Goal: Find specific page/section: Find specific page/section

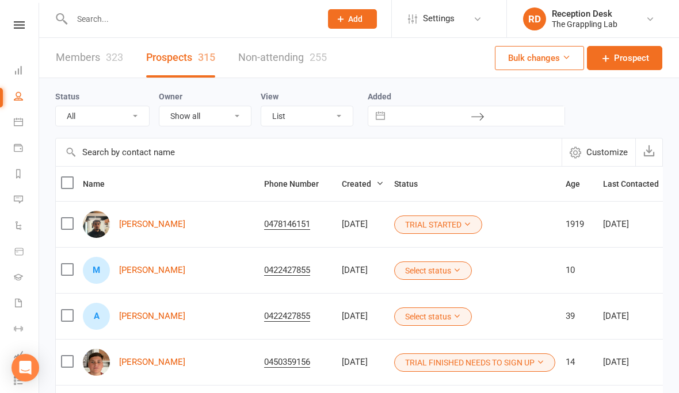
select select "100"
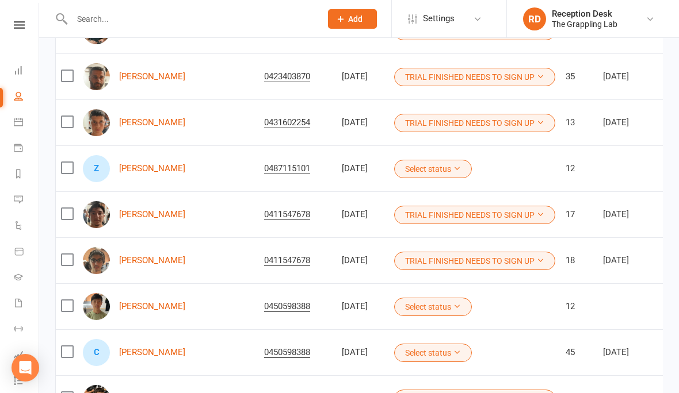
click at [120, 27] on div at bounding box center [184, 18] width 258 height 37
click at [108, 18] on input "text" at bounding box center [190, 19] width 244 height 16
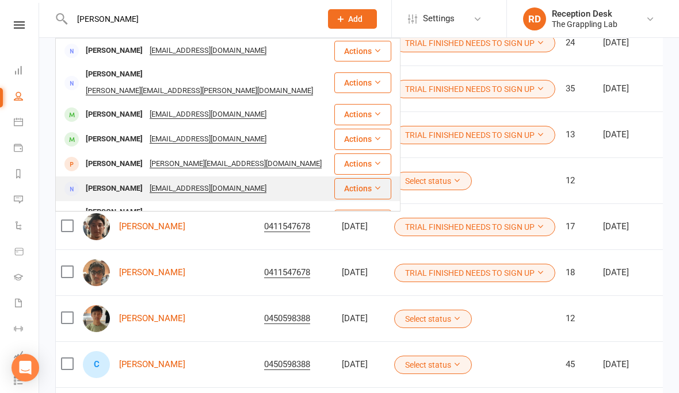
scroll to position [411, 0]
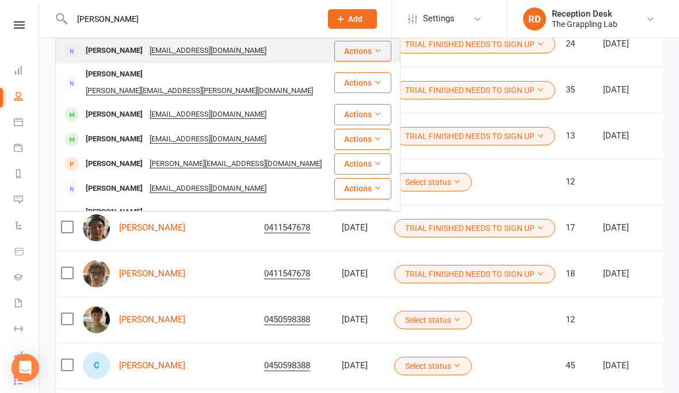
type input "[PERSON_NAME]"
click at [105, 59] on div "[PERSON_NAME] [PERSON_NAME][EMAIL_ADDRESS][DOMAIN_NAME]" at bounding box center [194, 51] width 277 height 24
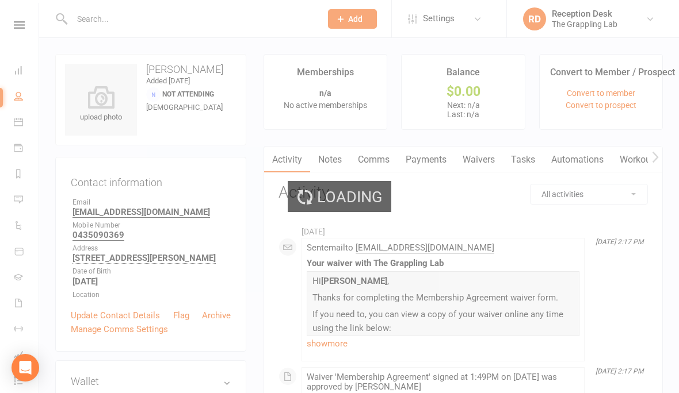
select select "100"
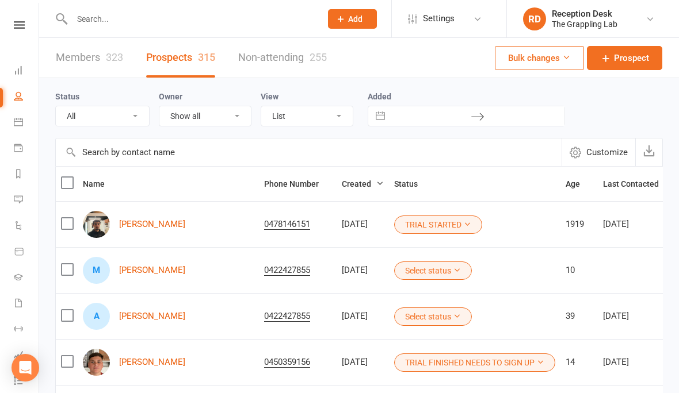
click at [83, 61] on link "Members 323" at bounding box center [89, 58] width 67 height 40
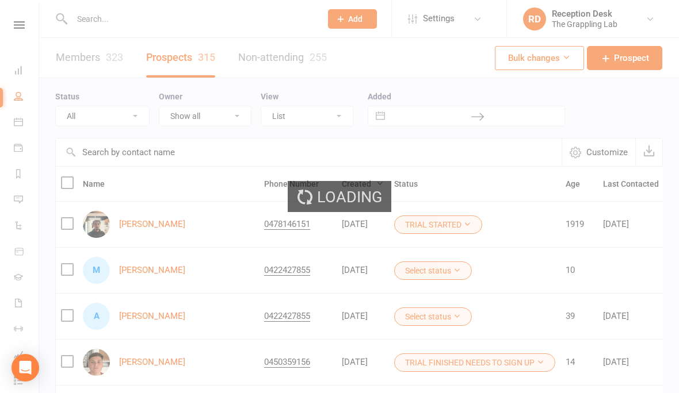
select select "100"
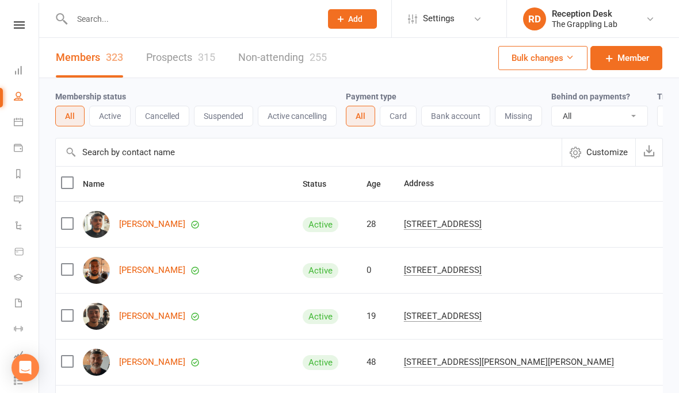
click at [85, 18] on input "text" at bounding box center [190, 19] width 244 height 16
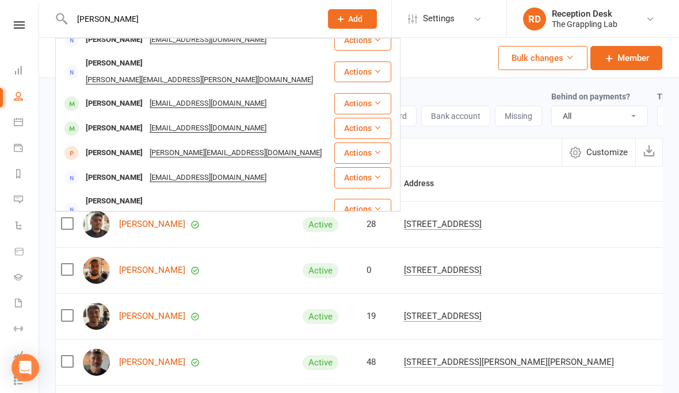
scroll to position [10, 0]
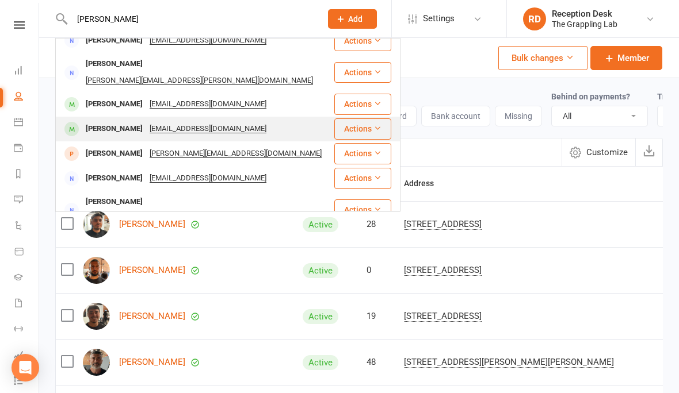
type input "[PERSON_NAME]"
click at [116, 121] on div "[PERSON_NAME]" at bounding box center [114, 129] width 64 height 17
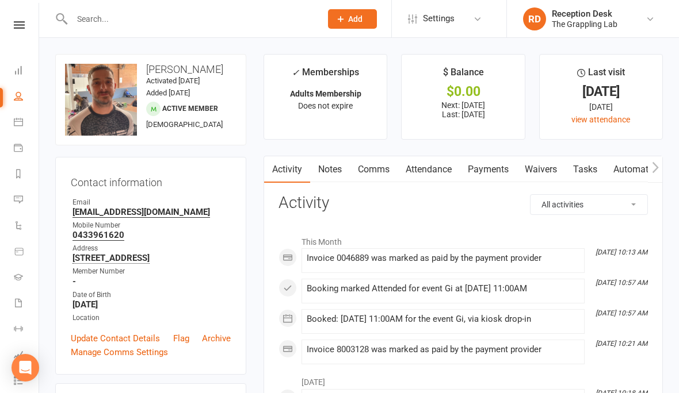
click at [172, 17] on input "text" at bounding box center [190, 19] width 244 height 16
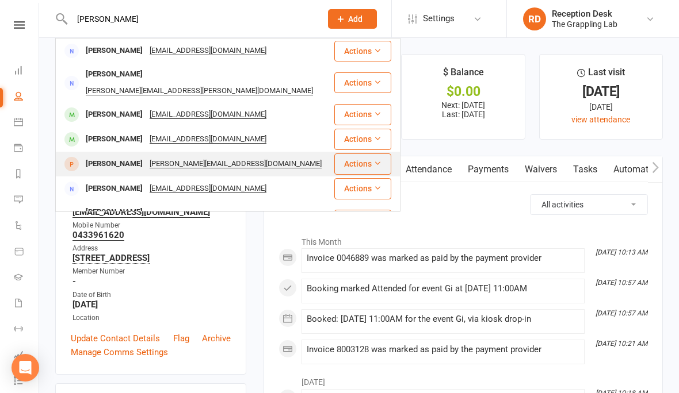
type input "[PERSON_NAME]"
click at [104, 156] on div "[PERSON_NAME]" at bounding box center [114, 164] width 64 height 17
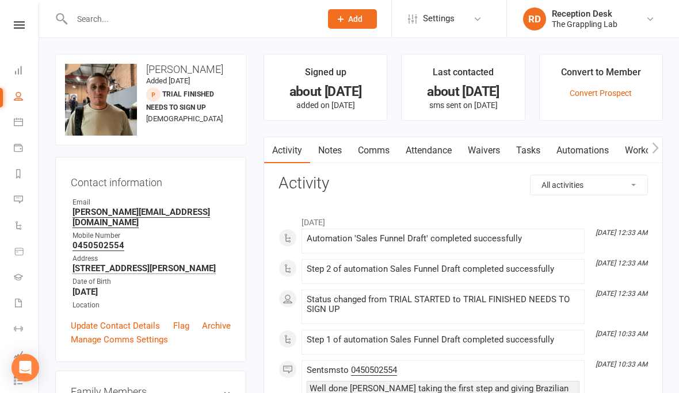
click at [182, 25] on input "text" at bounding box center [190, 19] width 244 height 16
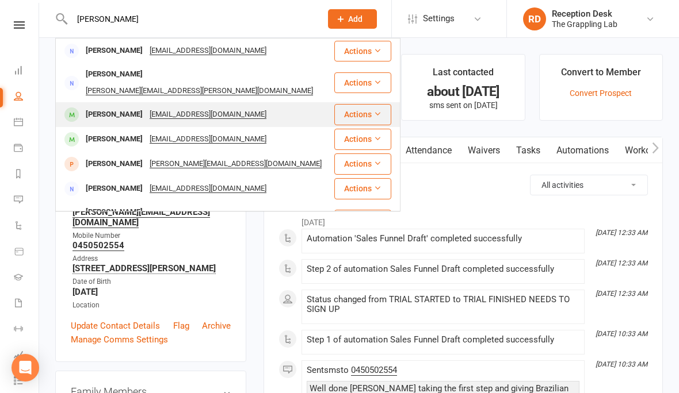
type input "[PERSON_NAME]"
click at [112, 106] on div "[PERSON_NAME]" at bounding box center [114, 114] width 64 height 17
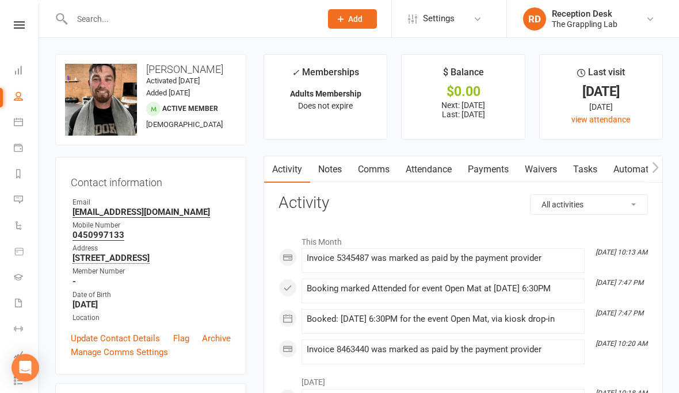
click at [170, 25] on input "text" at bounding box center [190, 19] width 244 height 16
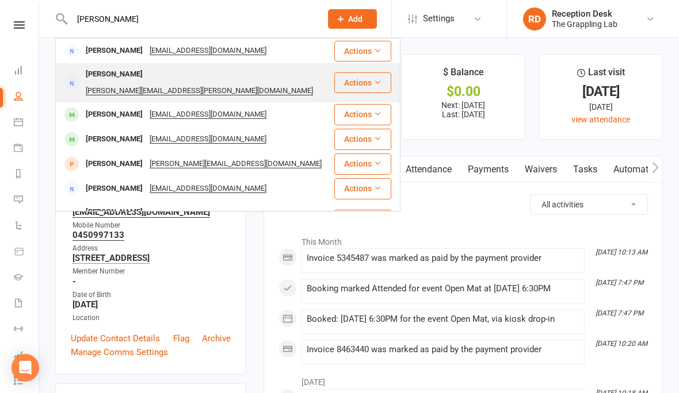
type input "[PERSON_NAME]"
click at [114, 70] on div "[PERSON_NAME]" at bounding box center [114, 74] width 64 height 17
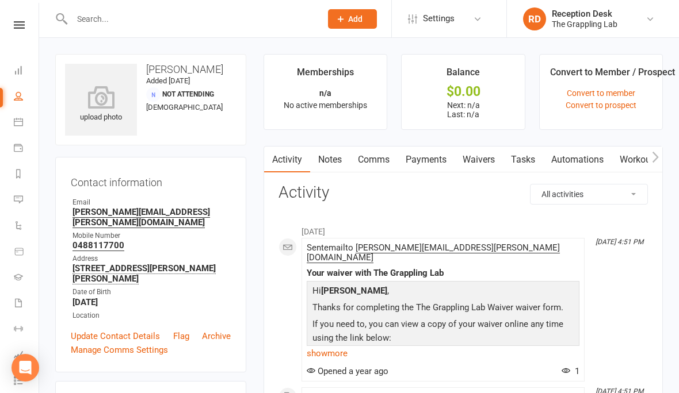
click at [156, 26] on input "text" at bounding box center [190, 19] width 244 height 16
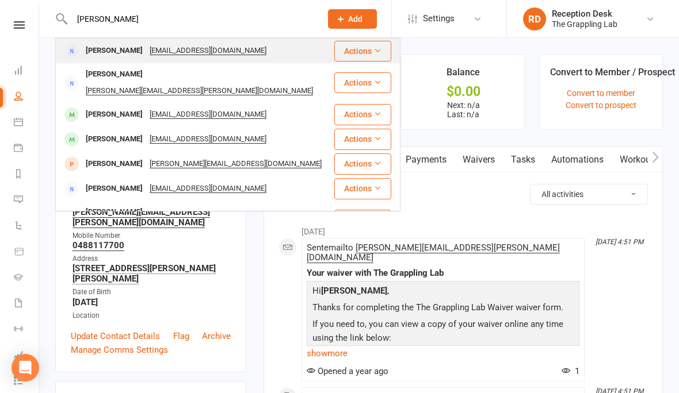
type input "[PERSON_NAME]"
click at [108, 49] on div "[PERSON_NAME]" at bounding box center [114, 51] width 64 height 17
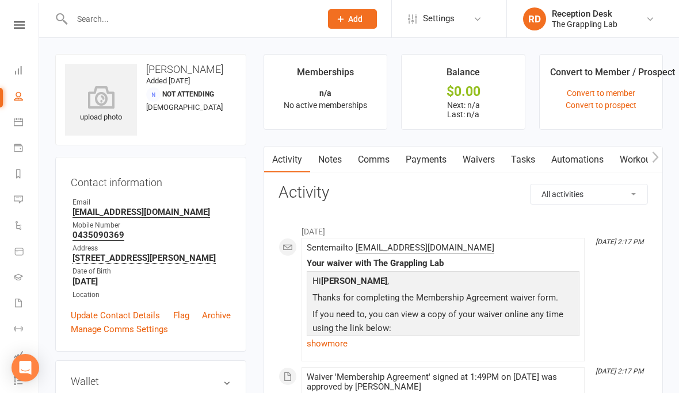
click at [198, 19] on input "text" at bounding box center [190, 19] width 244 height 16
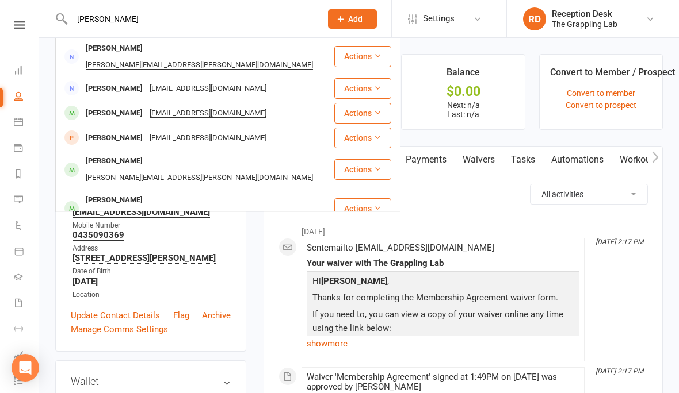
scroll to position [165, 0]
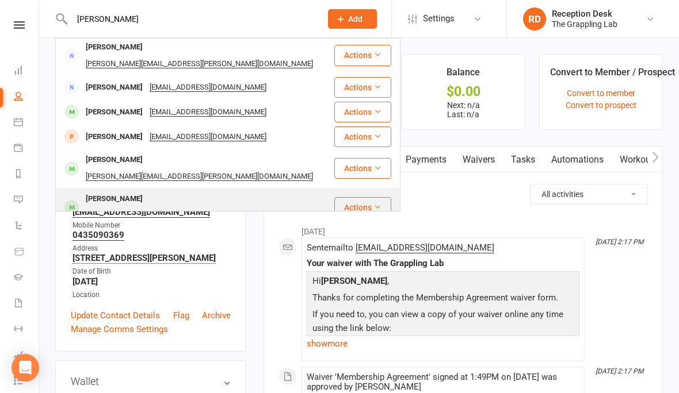
type input "[PERSON_NAME]"
click at [122, 191] on div "[PERSON_NAME]" at bounding box center [114, 199] width 64 height 17
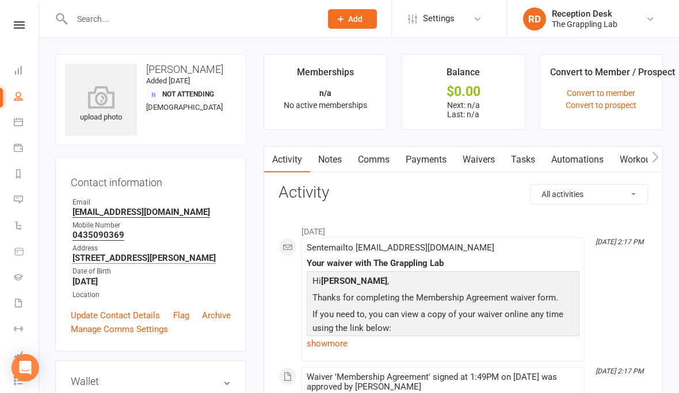
click at [175, 21] on input "text" at bounding box center [190, 19] width 244 height 16
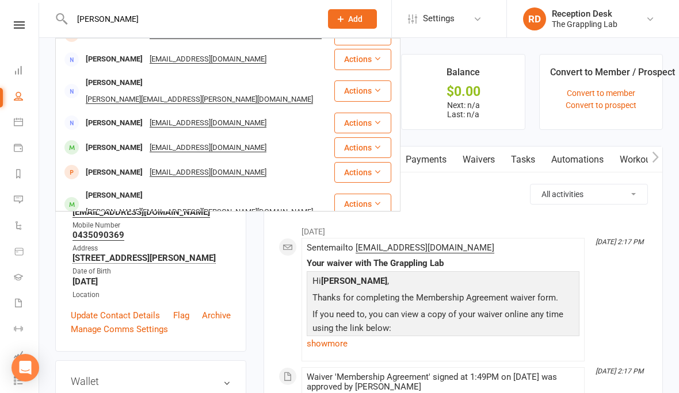
scroll to position [136, 0]
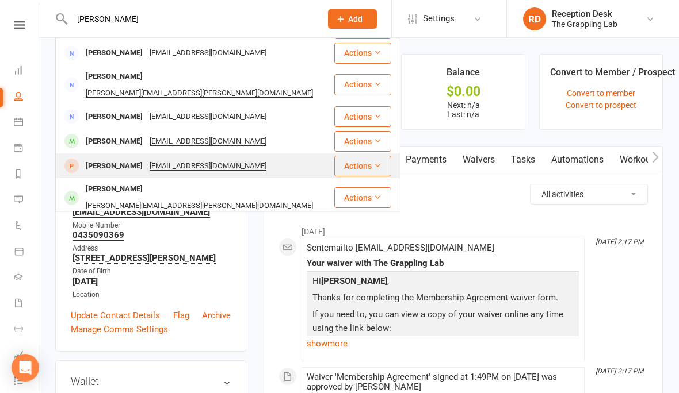
type input "[PERSON_NAME]"
click at [111, 158] on div "[PERSON_NAME]" at bounding box center [114, 166] width 64 height 17
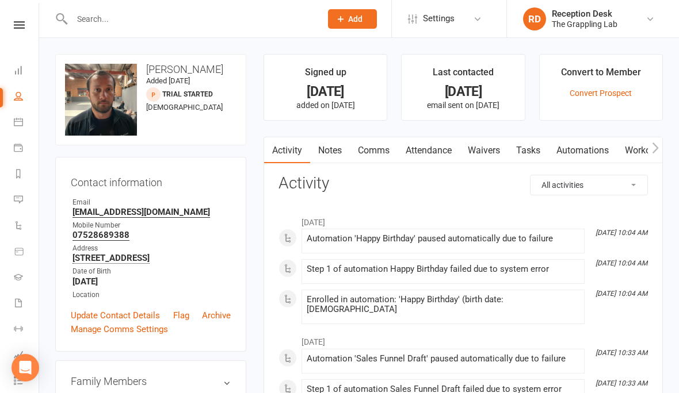
click at [204, 24] on input "text" at bounding box center [190, 19] width 244 height 16
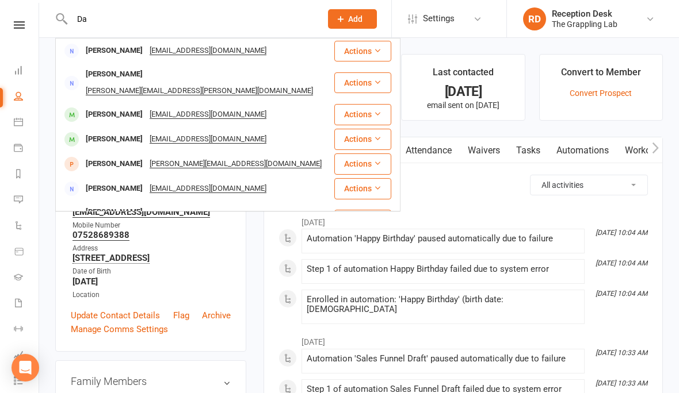
type input "D"
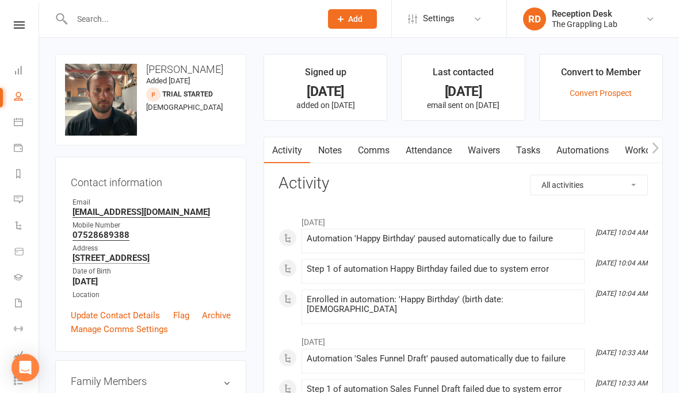
click at [21, 90] on link "People" at bounding box center [27, 98] width 26 height 26
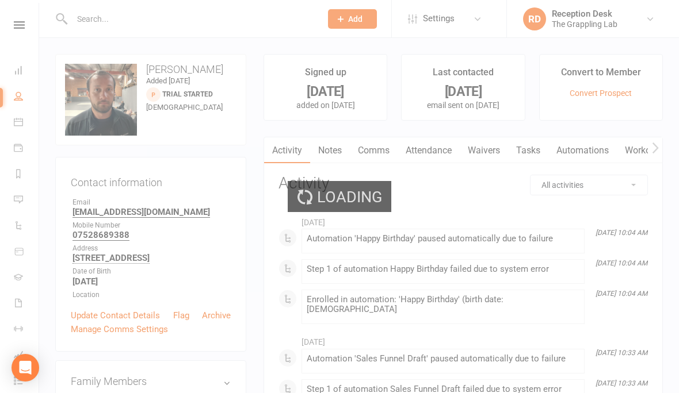
select select "100"
